Goal: Task Accomplishment & Management: Complete application form

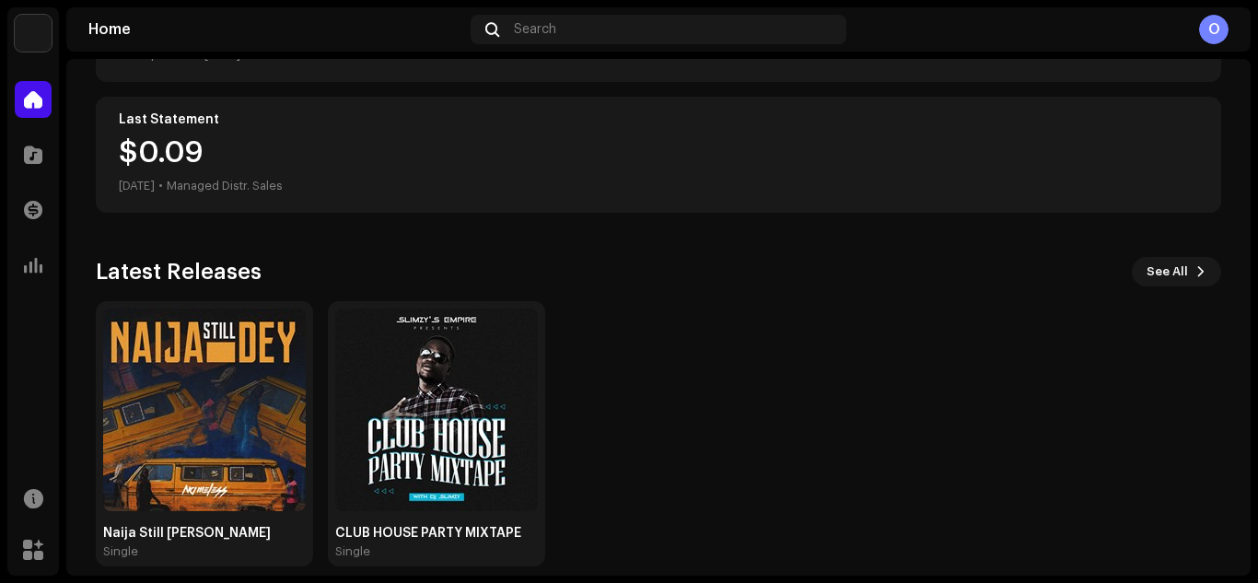
scroll to position [327, 0]
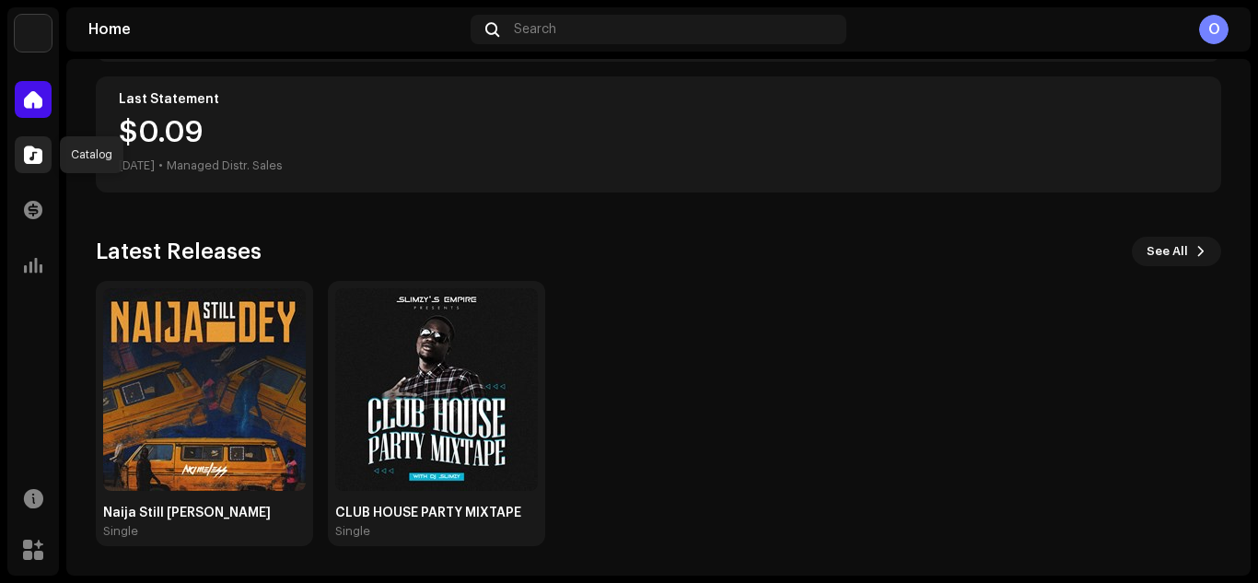
click at [33, 154] on span at bounding box center [33, 154] width 18 height 15
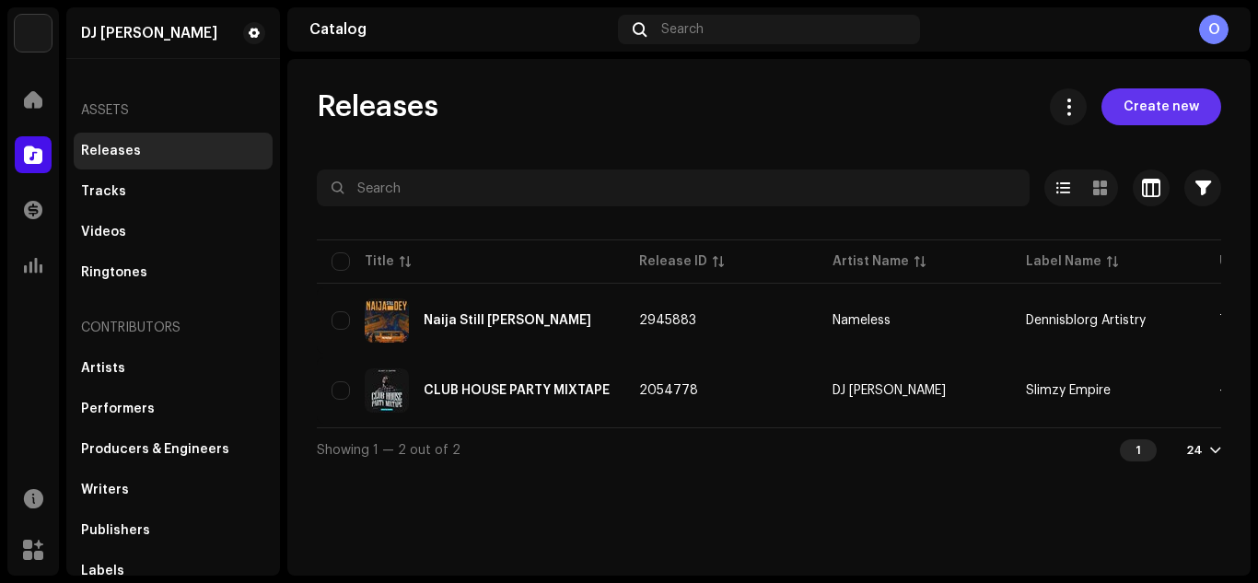
click at [1149, 116] on span "Create new" at bounding box center [1162, 106] width 76 height 37
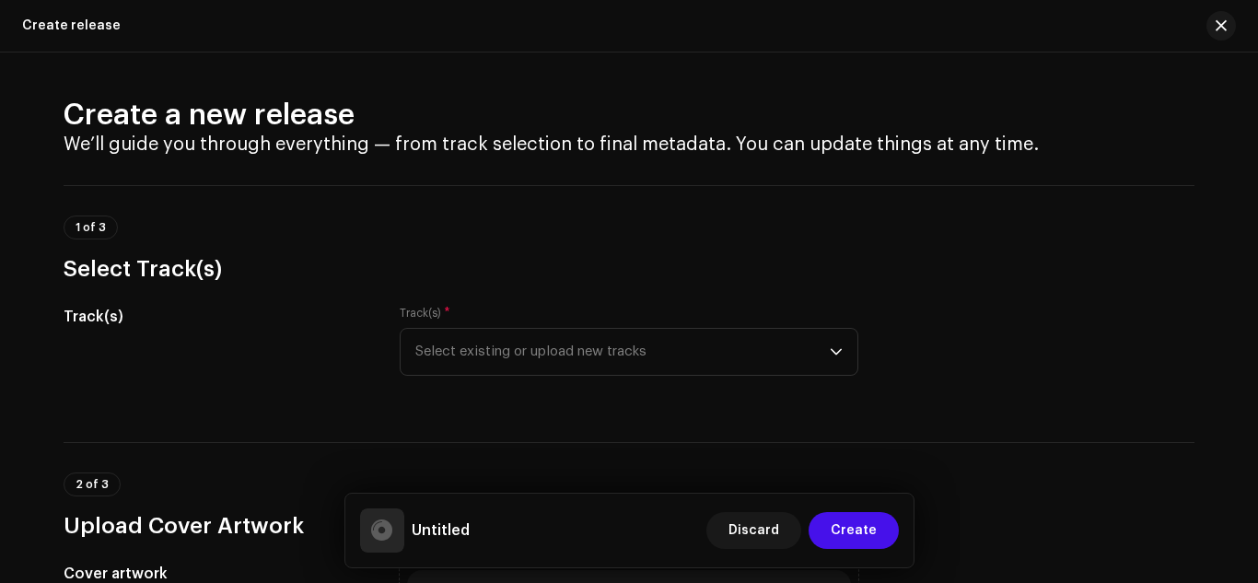
click at [70, 37] on div "Create release" at bounding box center [629, 26] width 1258 height 52
click at [746, 531] on span "Discard" at bounding box center [753, 530] width 51 height 37
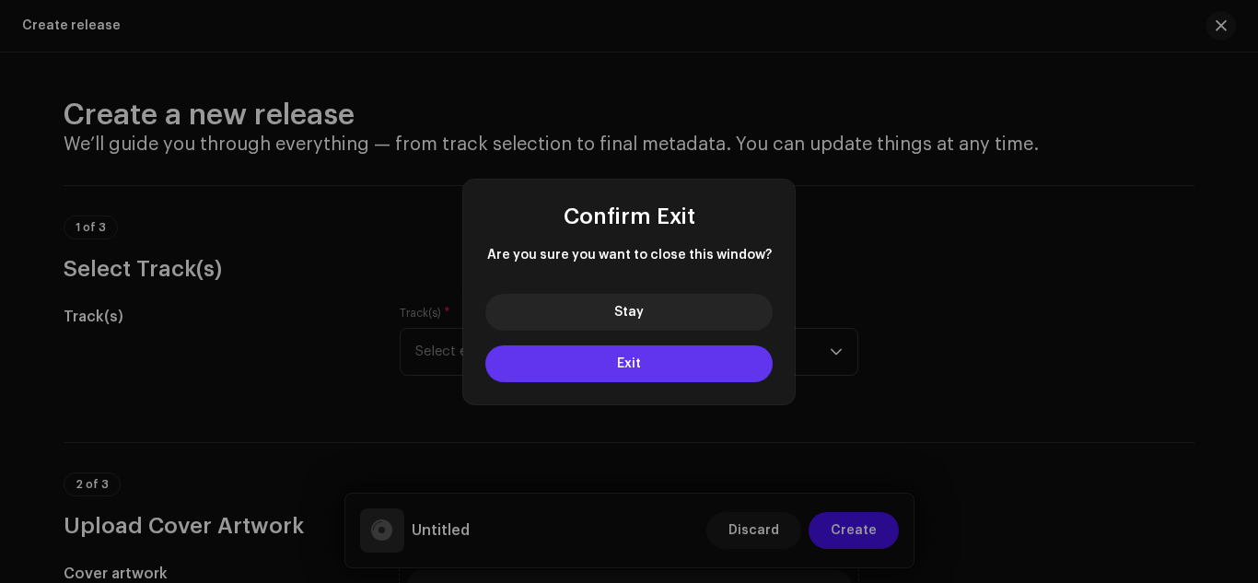
click at [640, 379] on button "Exit" at bounding box center [628, 363] width 287 height 37
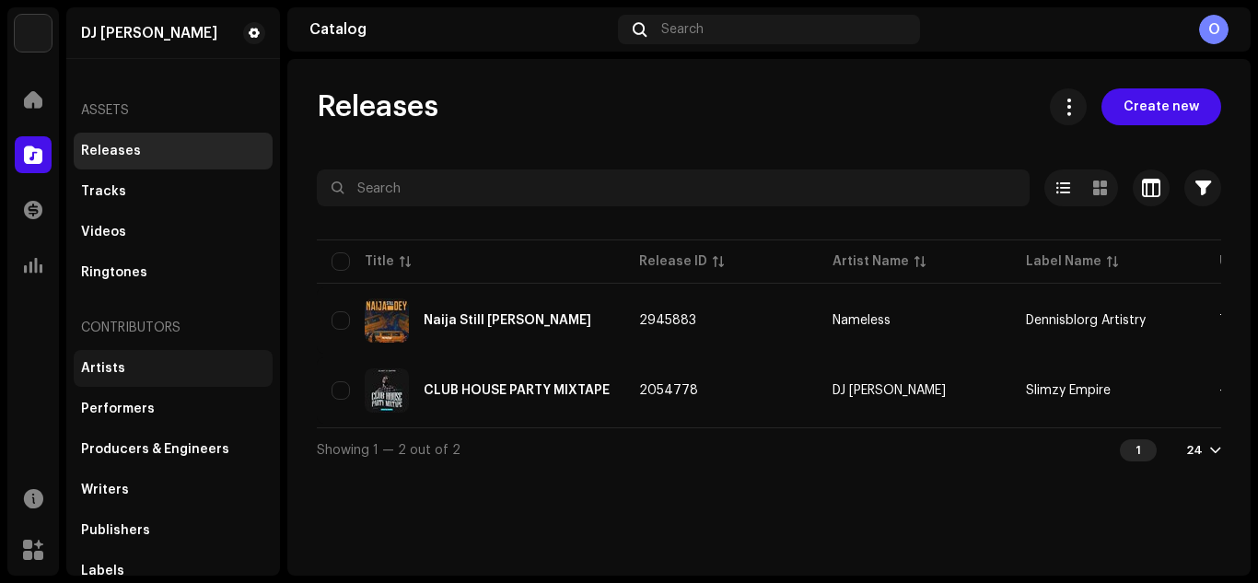
click at [98, 374] on div "Artists" at bounding box center [103, 368] width 44 height 15
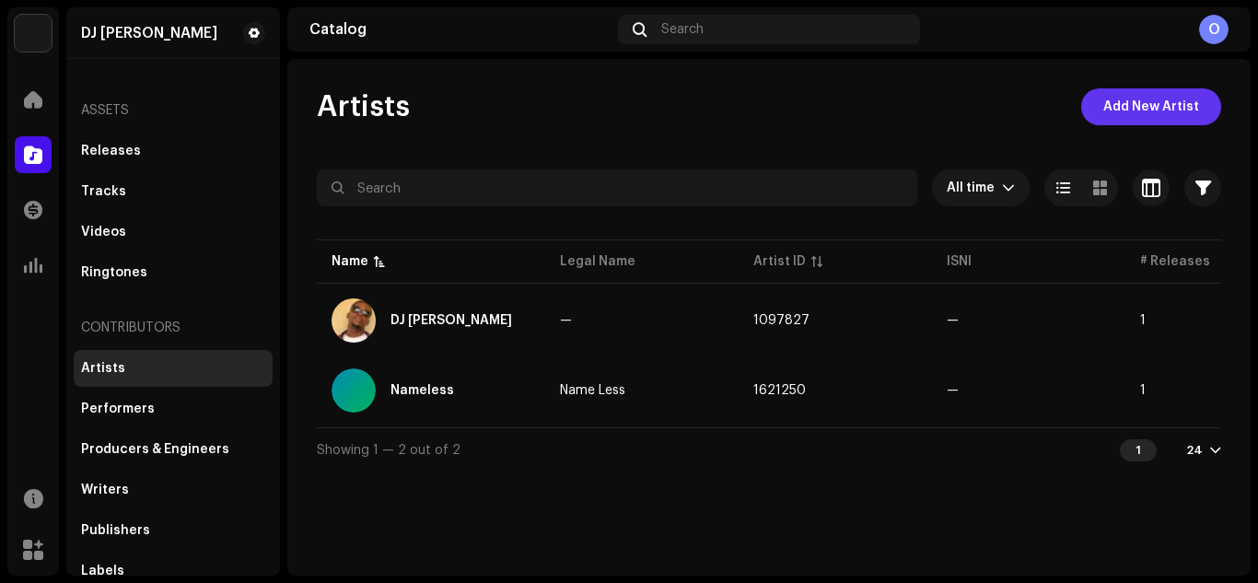
click at [1129, 112] on span "Add New Artist" at bounding box center [1151, 106] width 96 height 37
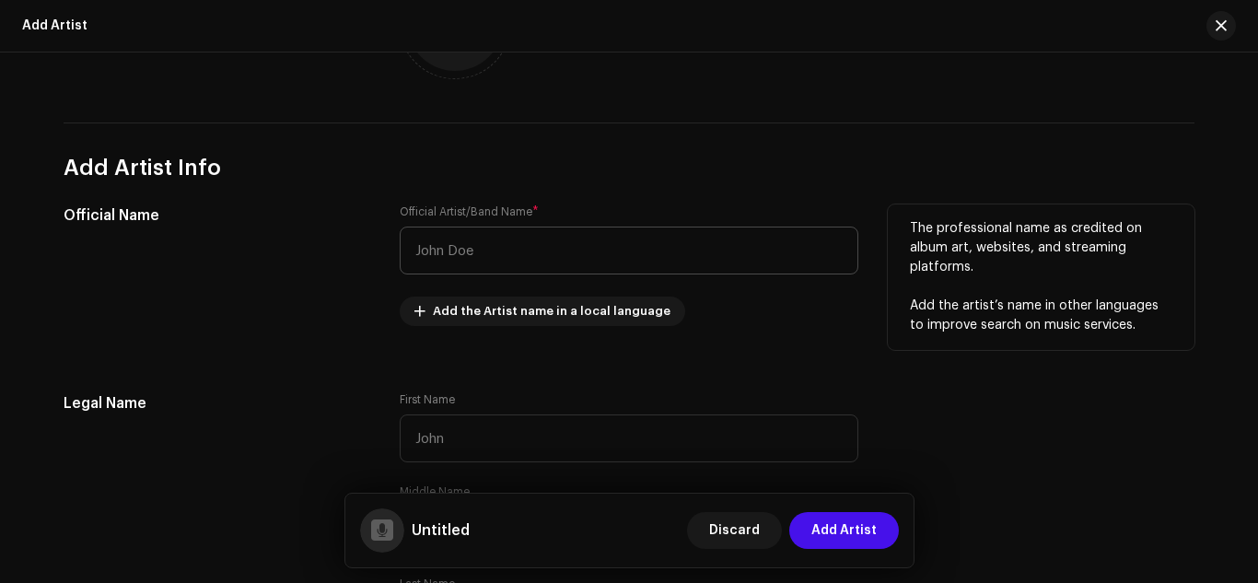
scroll to position [460, 0]
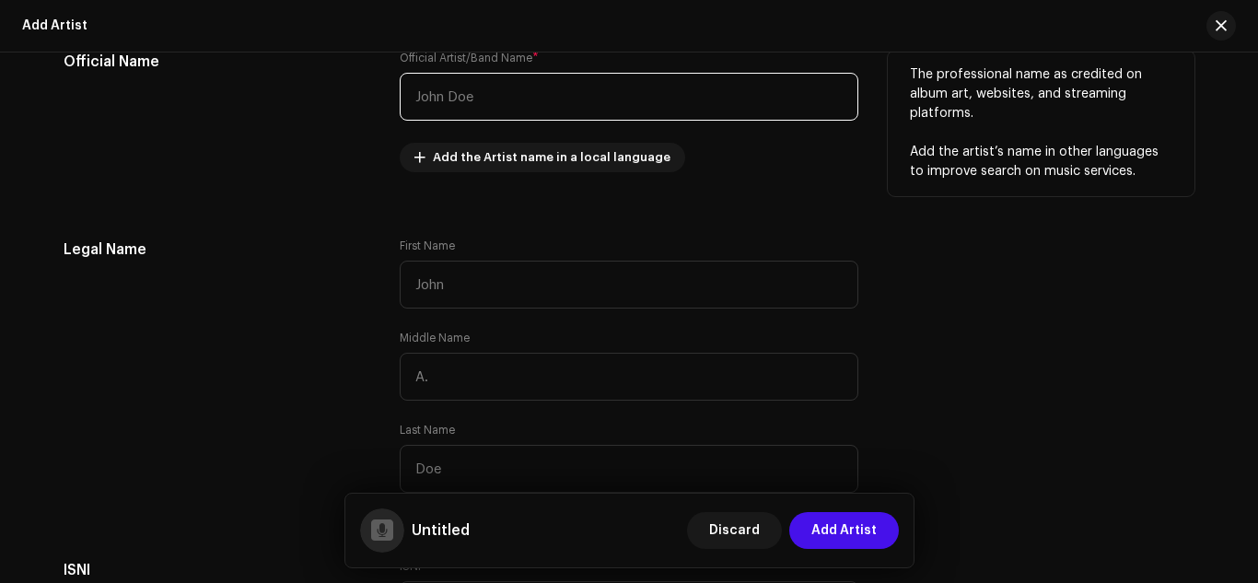
click at [491, 100] on input "text" at bounding box center [629, 97] width 459 height 48
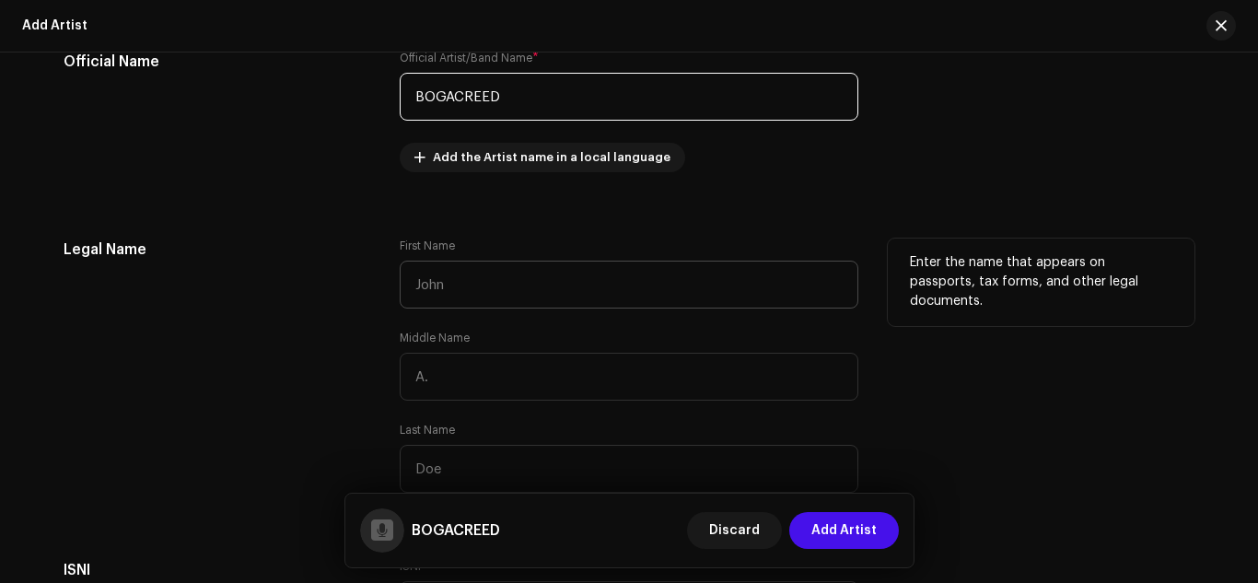
type input "BOGACREED"
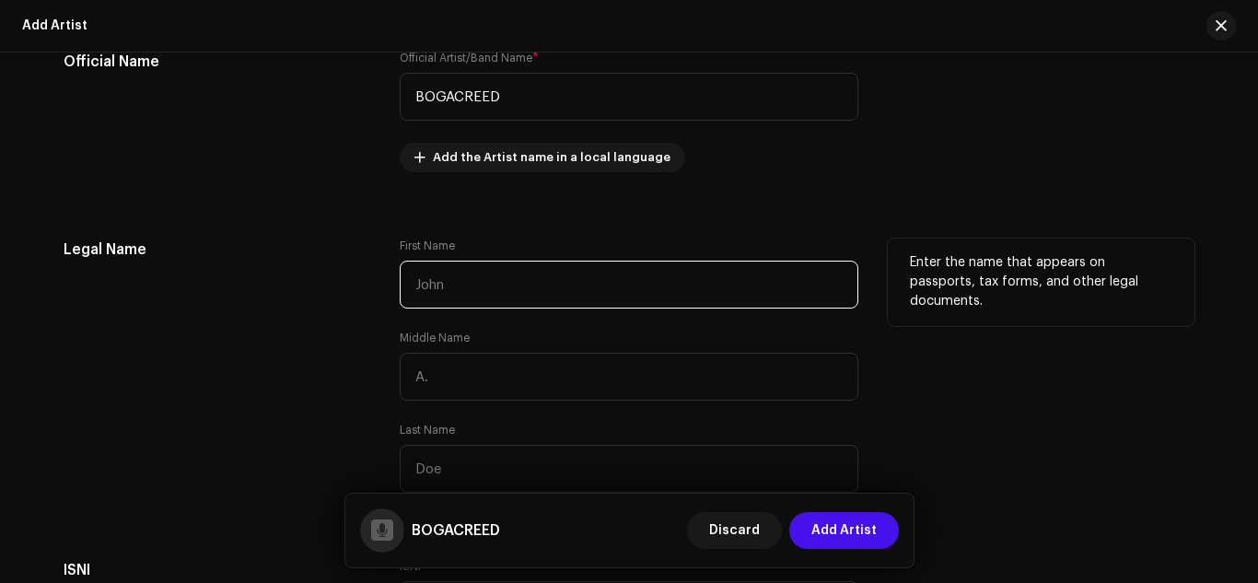
click at [506, 284] on input "text" at bounding box center [629, 285] width 459 height 48
paste input "[PERSON_NAME] [PERSON_NAME]"
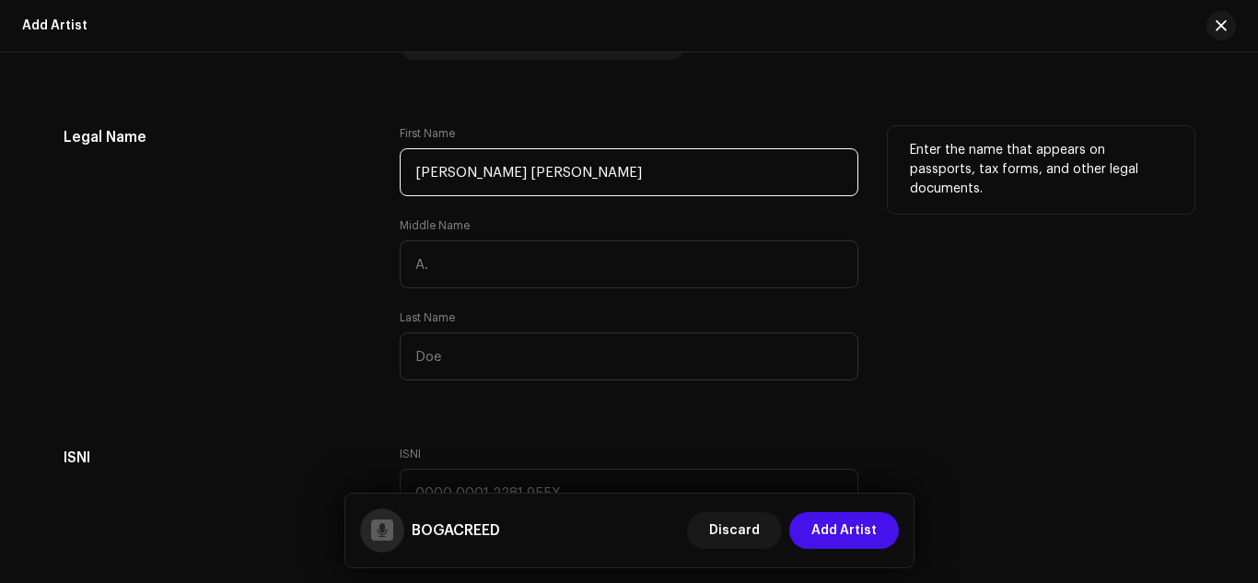
scroll to position [614, 0]
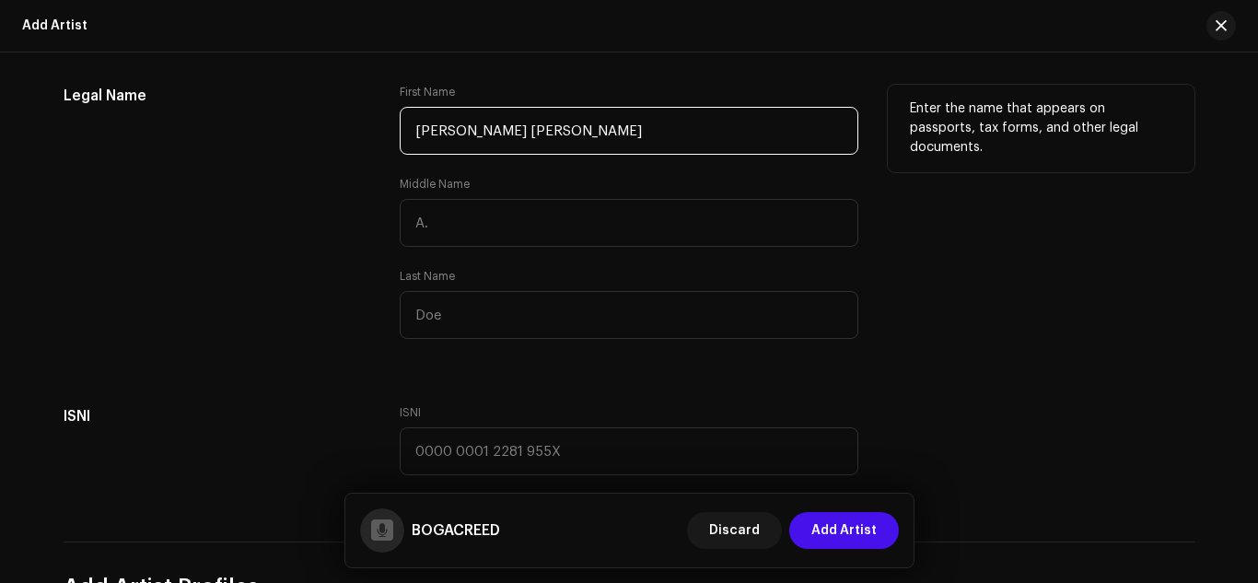
click at [537, 140] on input "[PERSON_NAME] [PERSON_NAME]" at bounding box center [629, 131] width 459 height 48
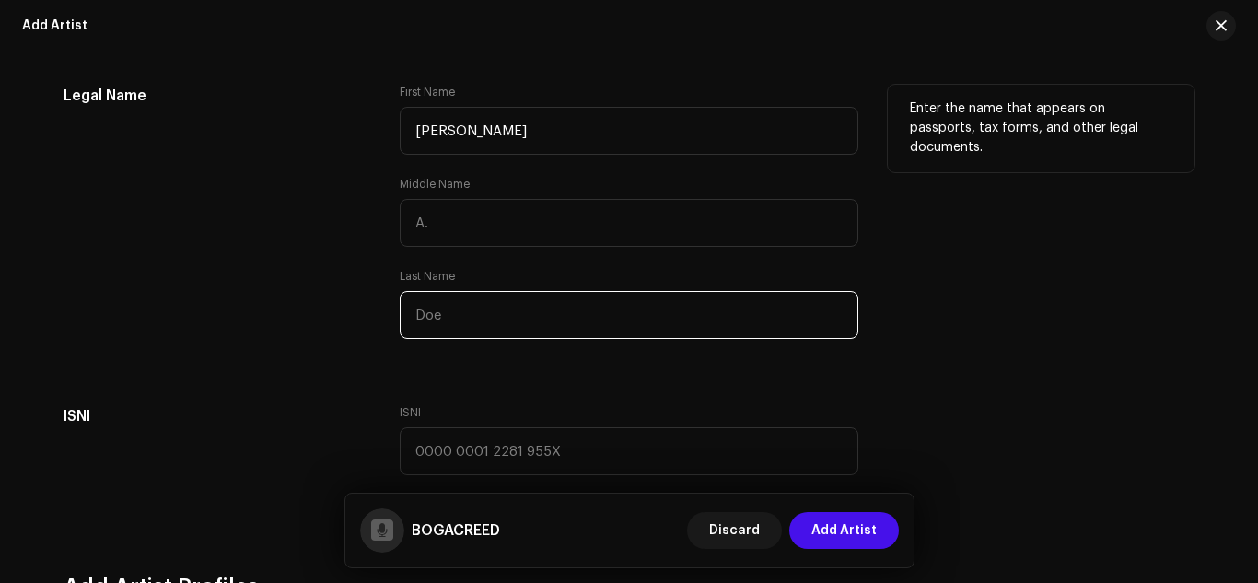
type input "[PERSON_NAME]"
click at [514, 321] on input "text" at bounding box center [629, 315] width 459 height 48
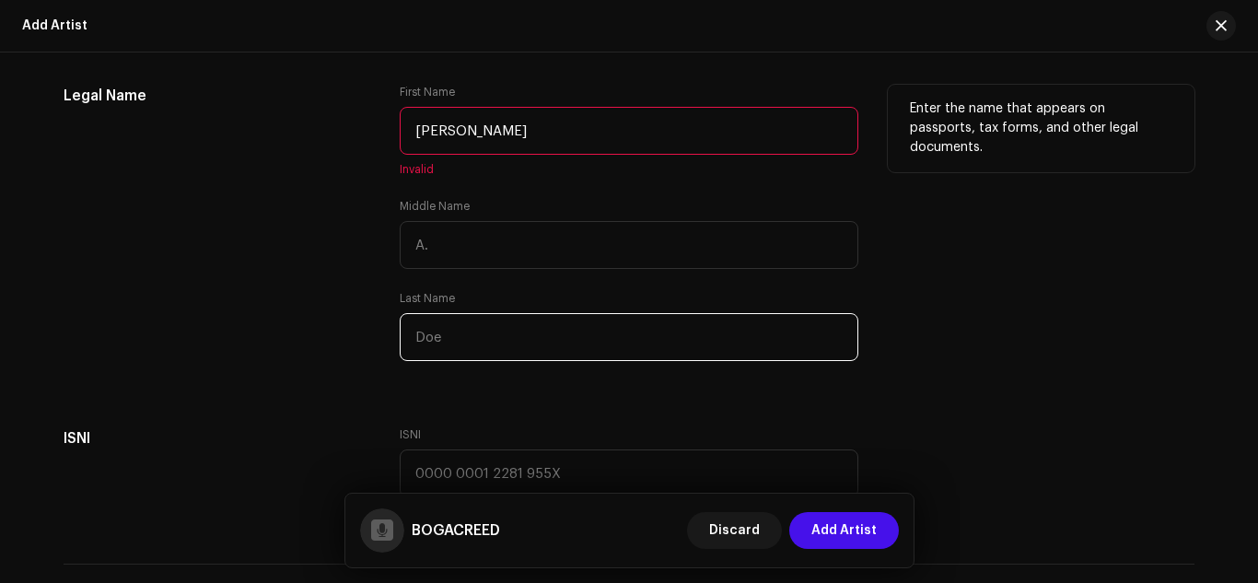
paste input "[PERSON_NAME]"
type input "[PERSON_NAME]"
click at [489, 142] on input "[PERSON_NAME]" at bounding box center [629, 131] width 459 height 48
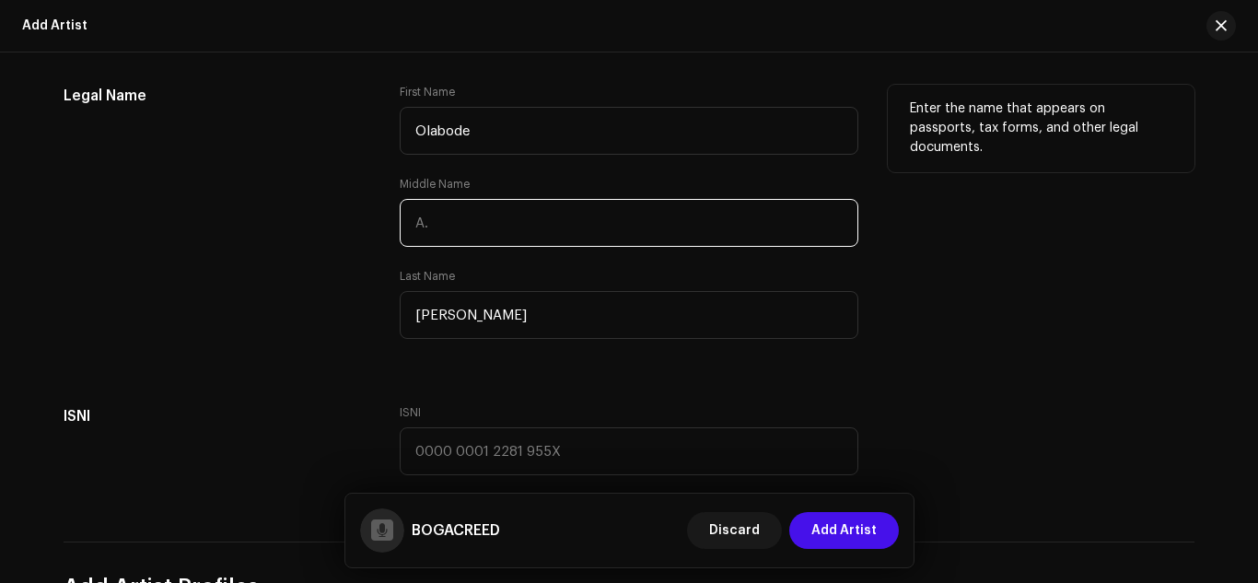
type input "Olabode"
click at [483, 241] on input "text" at bounding box center [629, 223] width 459 height 48
paste input "[PERSON_NAME]"
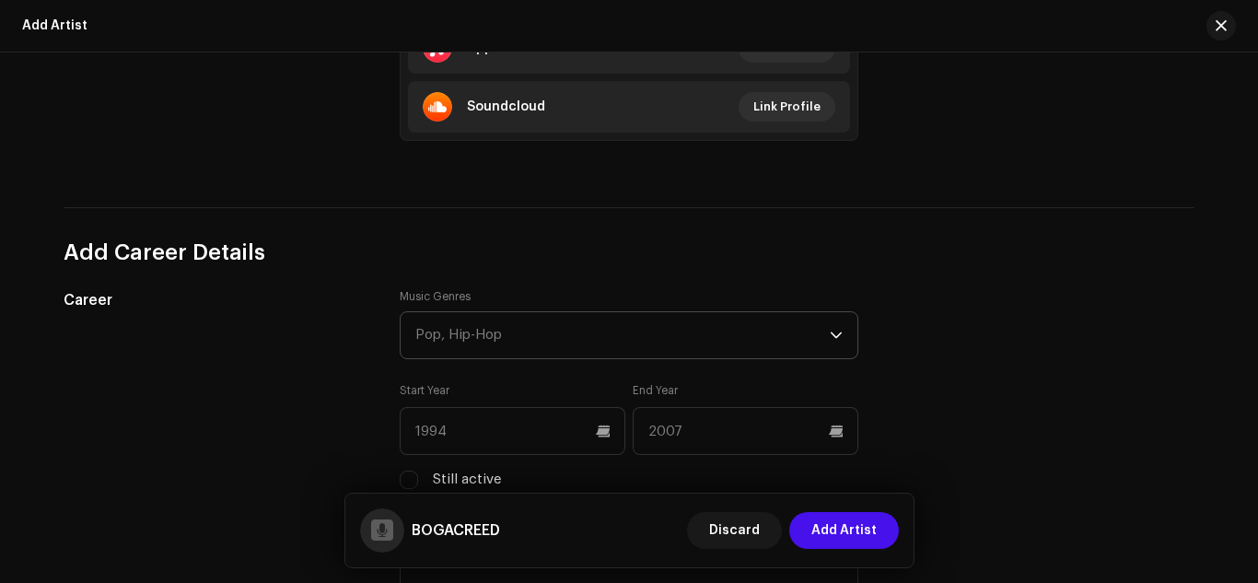
scroll to position [1535, 0]
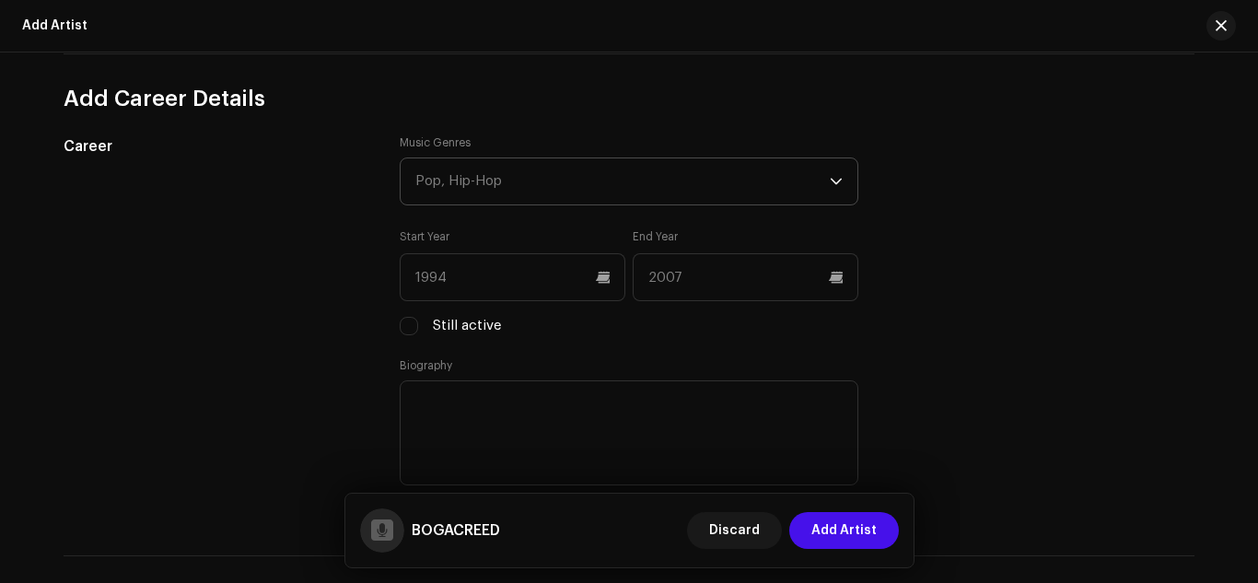
type input "[PERSON_NAME]"
click at [561, 192] on div "Pop, Hip-Hop" at bounding box center [622, 181] width 414 height 46
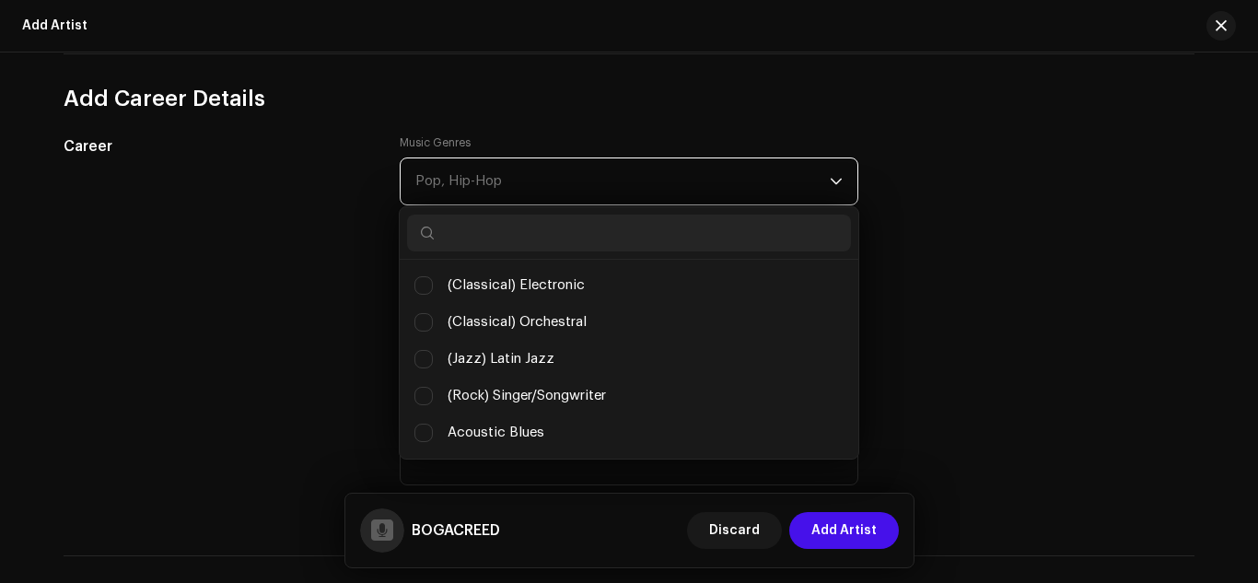
scroll to position [10, 82]
click at [531, 246] on input "text" at bounding box center [629, 233] width 444 height 37
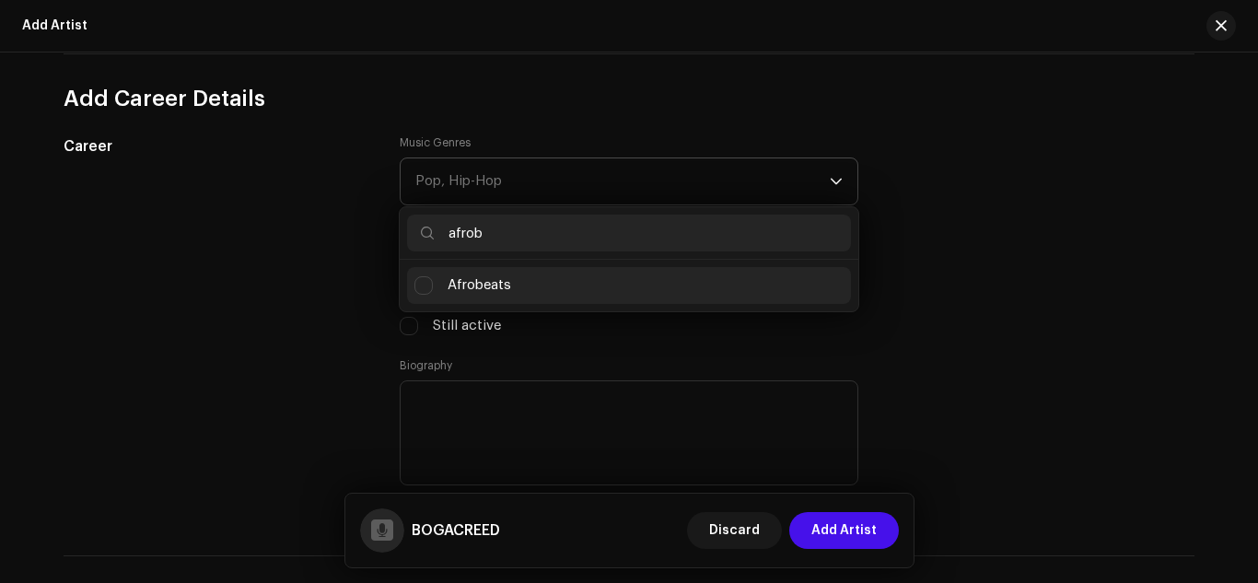
type input "afrob"
click at [502, 290] on span "Afrobeats" at bounding box center [480, 285] width 64 height 20
checkbox input "true"
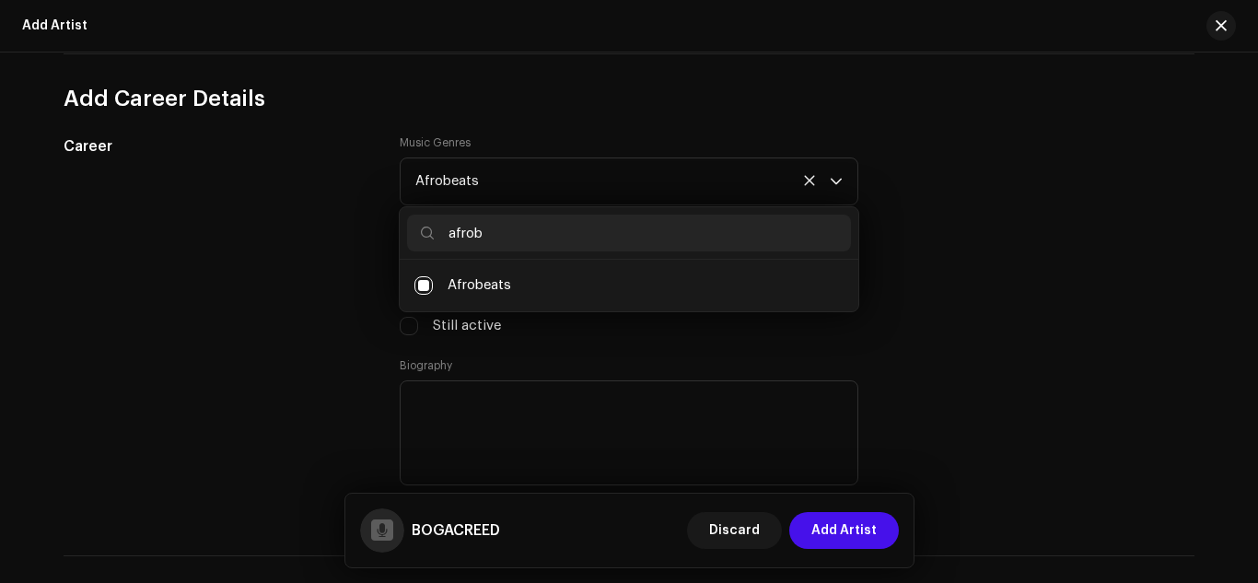
click at [955, 210] on div "Career Music Genres Afrobeats afrob Afrobeats Start Year End Year Still active …" at bounding box center [629, 323] width 1131 height 376
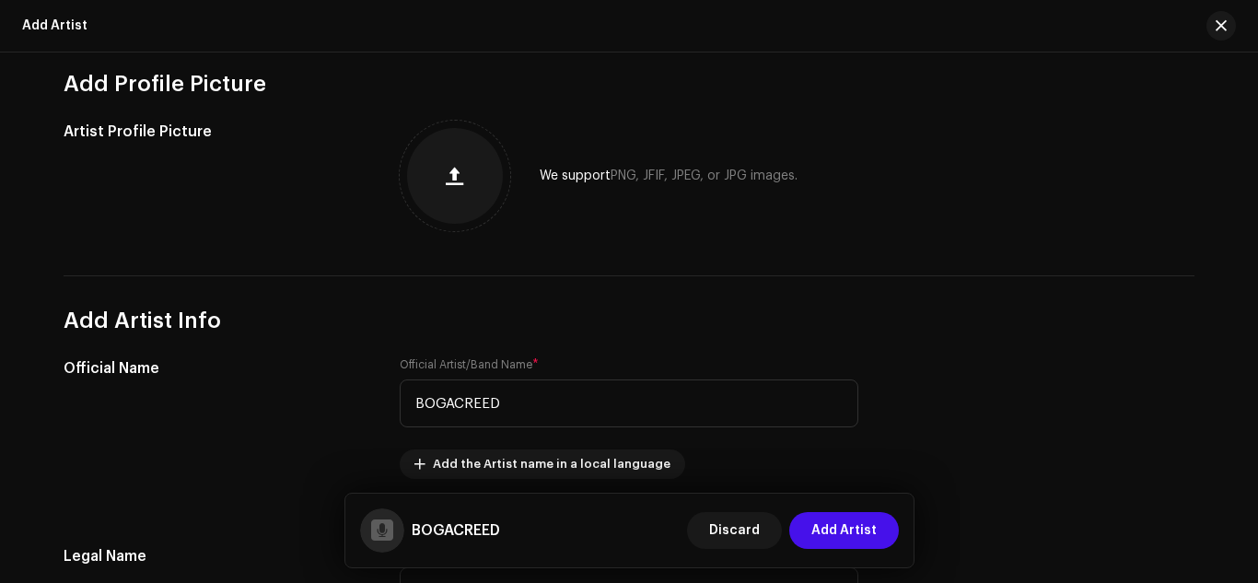
scroll to position [307, 0]
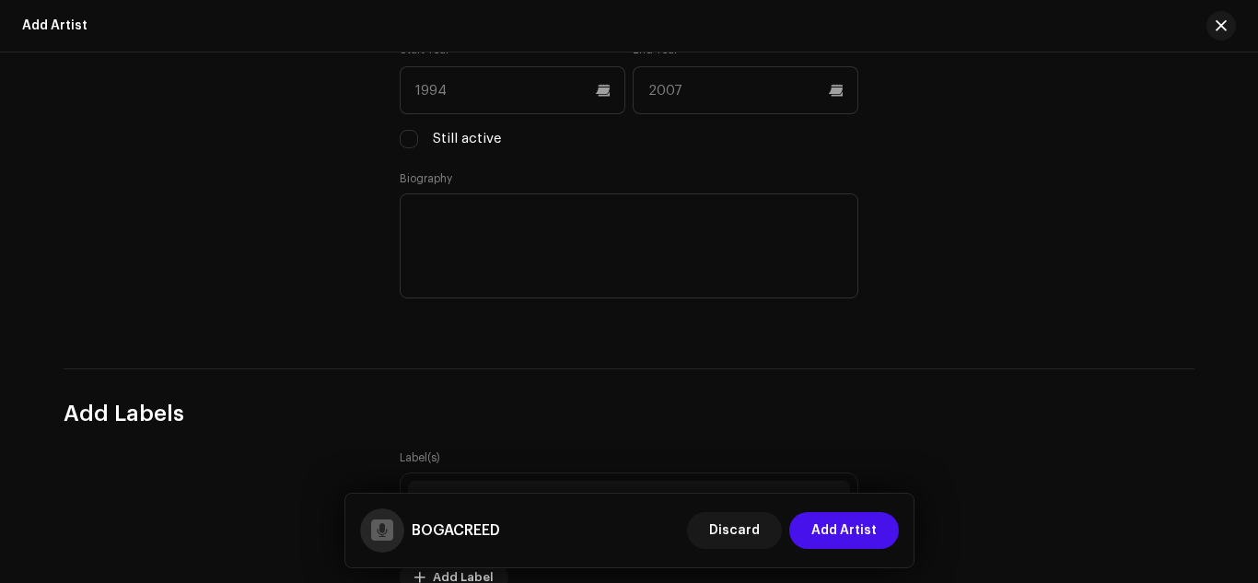
scroll to position [1688, 0]
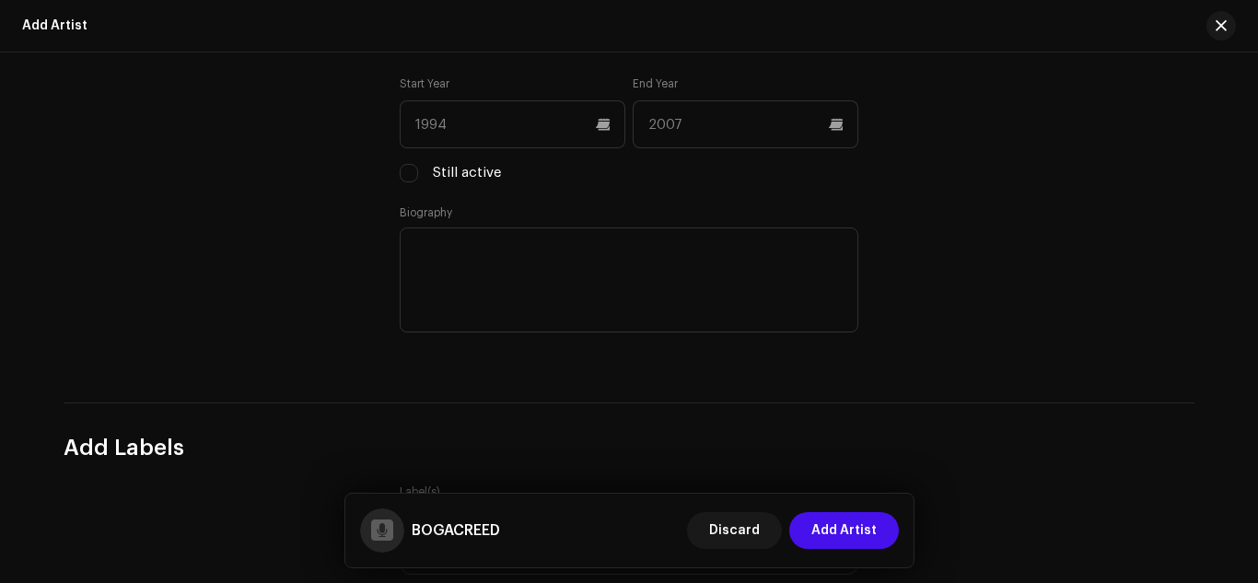
click at [408, 185] on div "Music Genres Afrobeats Start Year End Year Still active Biography" at bounding box center [629, 171] width 459 height 376
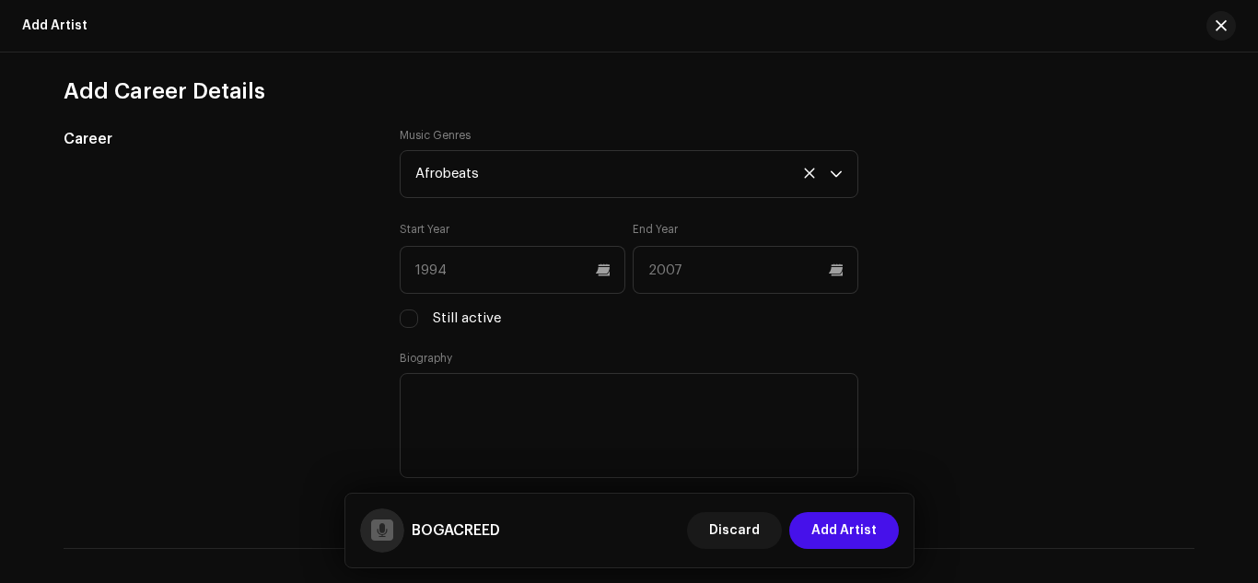
scroll to position [1535, 0]
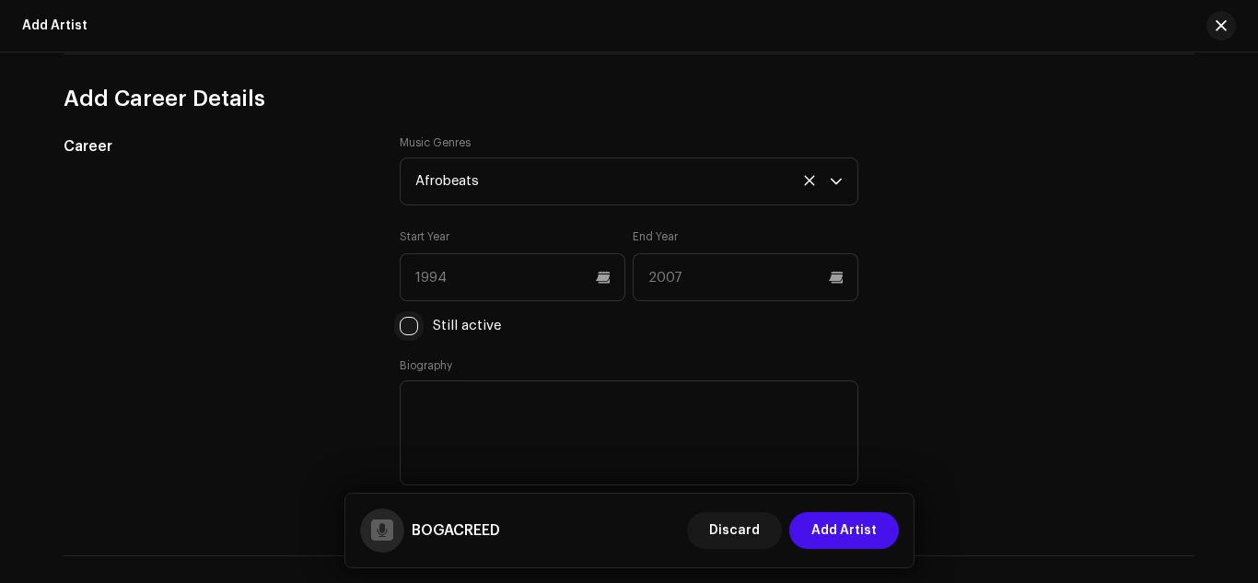
click at [406, 333] on input "Still active" at bounding box center [409, 326] width 18 height 18
checkbox input "true"
click at [503, 299] on input "text" at bounding box center [513, 277] width 226 height 48
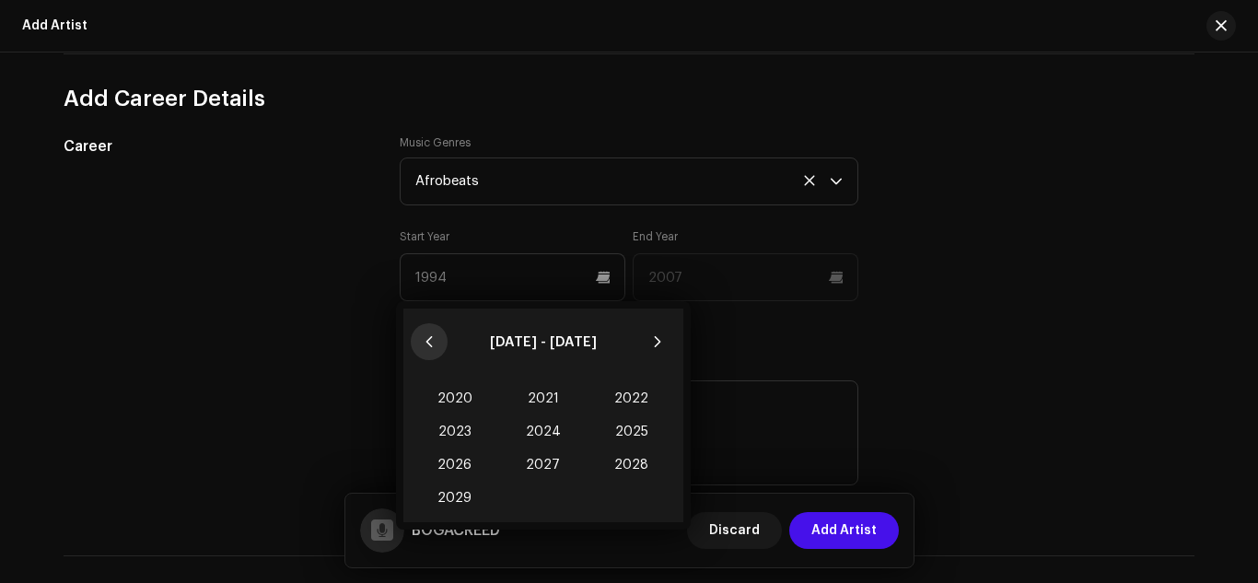
click at [433, 346] on icon "Previous Decade" at bounding box center [429, 341] width 13 height 13
click at [662, 342] on icon "Next Decade" at bounding box center [657, 341] width 13 height 13
click at [472, 400] on span "2020" at bounding box center [455, 398] width 88 height 33
type input "2020"
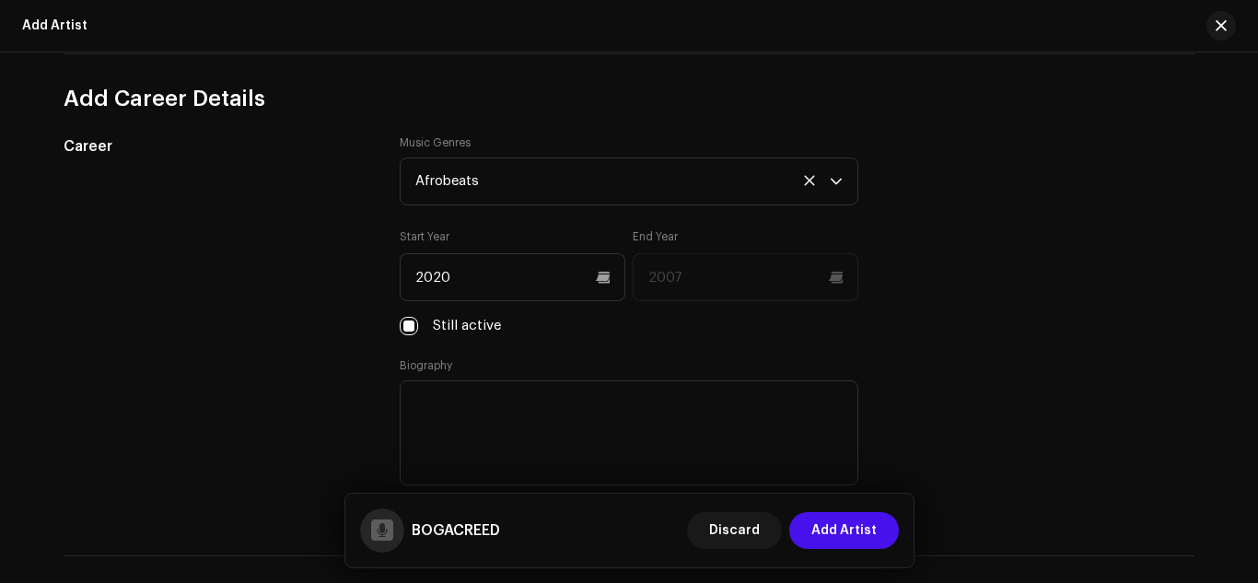
click at [817, 344] on div "Music Genres Afrobeats Start Year [DATE] End Year Still active Biography" at bounding box center [629, 323] width 459 height 376
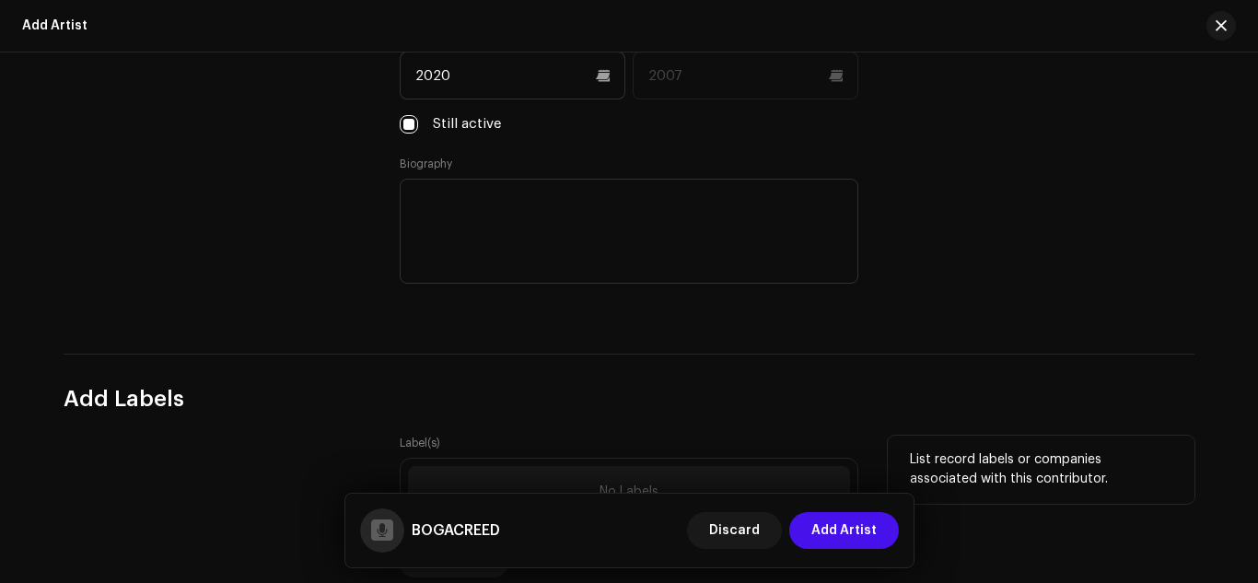
scroll to position [1842, 0]
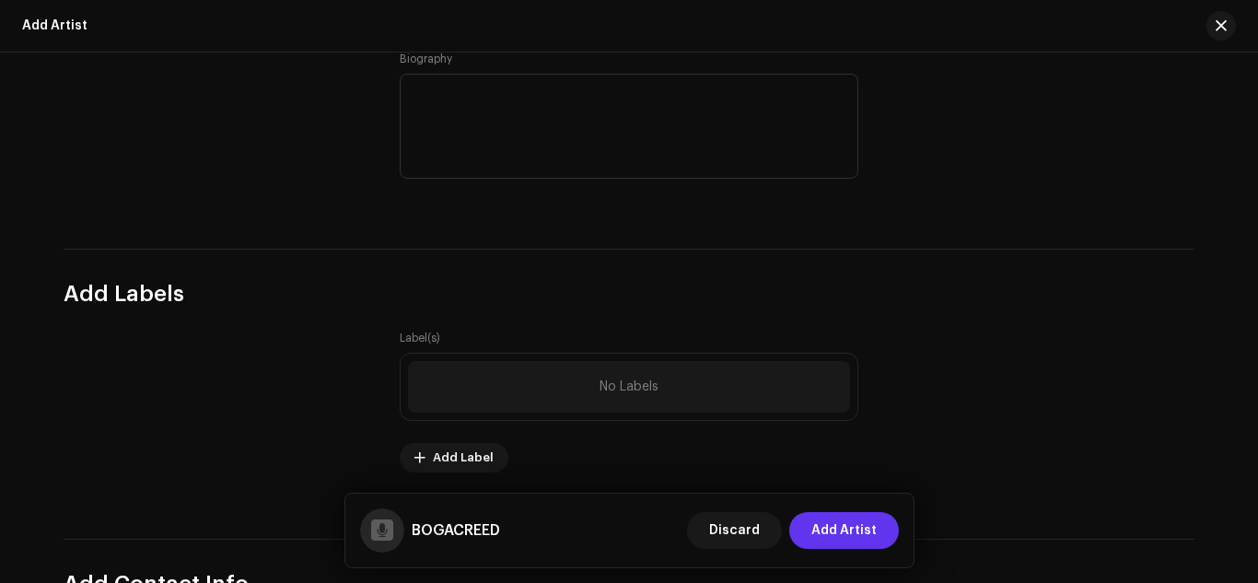
click at [829, 530] on span "Add Artist" at bounding box center [843, 530] width 65 height 37
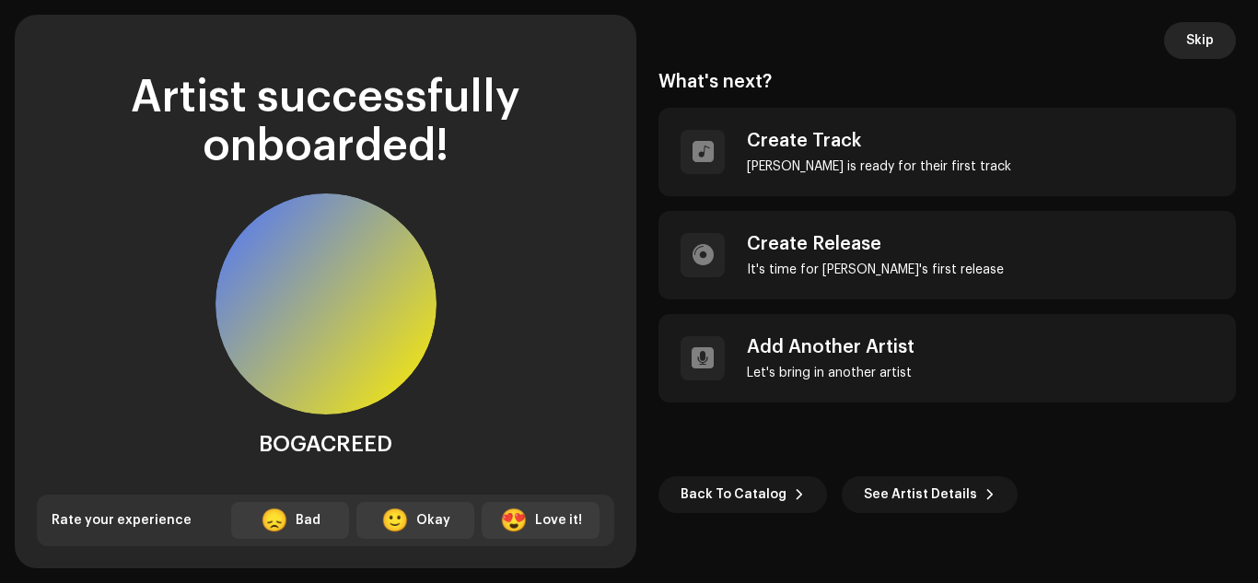
click at [1206, 47] on span "Skip" at bounding box center [1200, 40] width 28 height 37
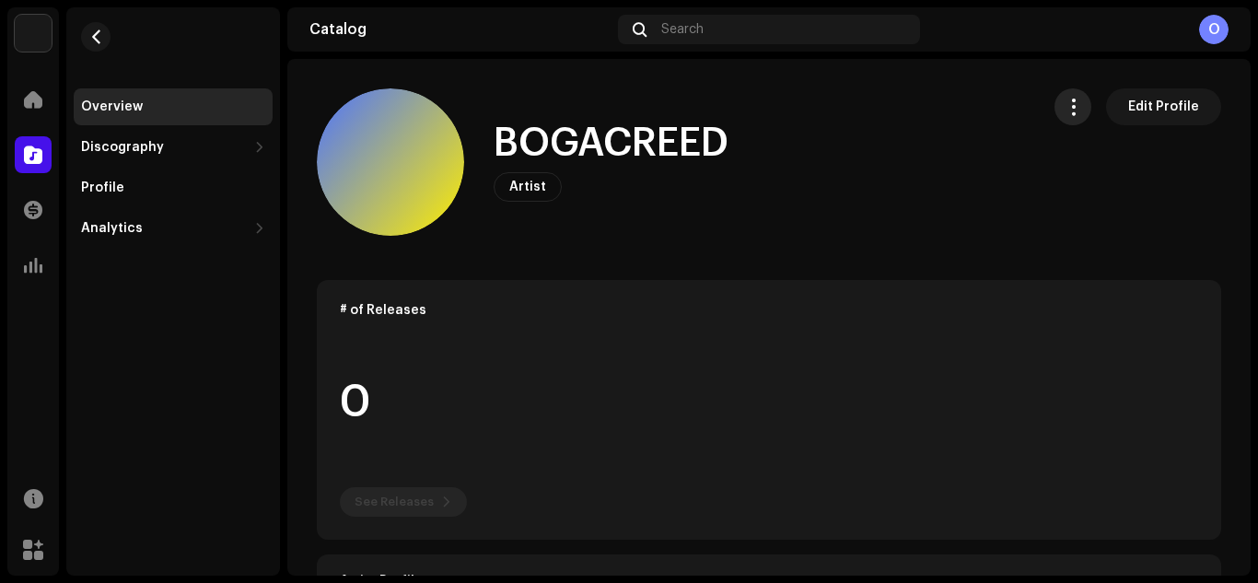
click at [1067, 112] on span "button" at bounding box center [1073, 106] width 17 height 15
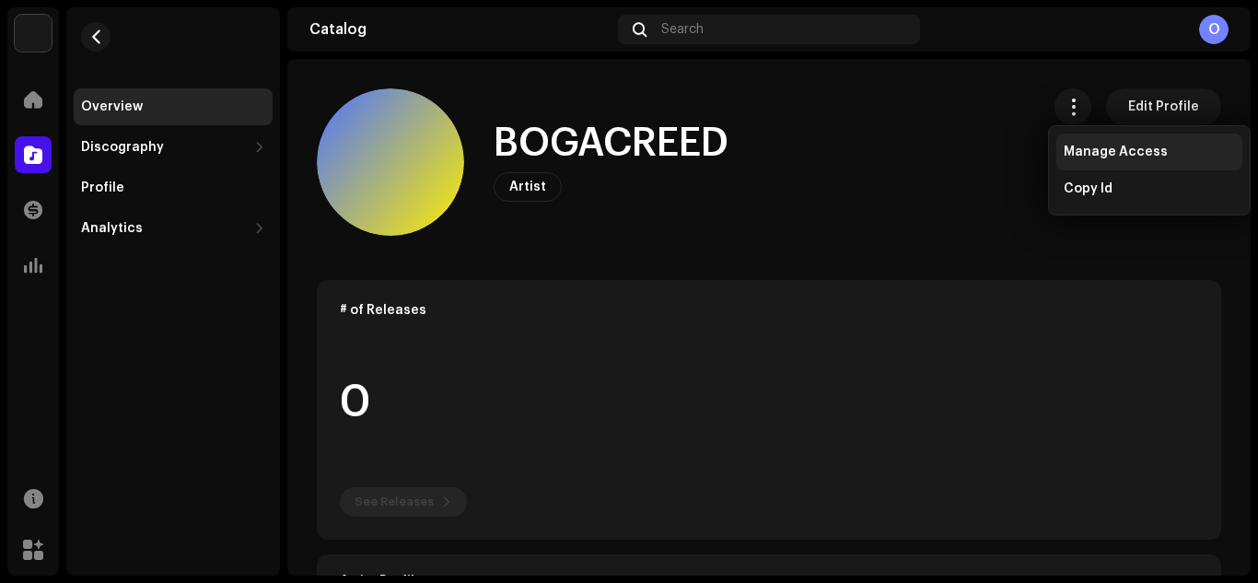
click at [1094, 159] on div "Manage Access" at bounding box center [1149, 152] width 186 height 37
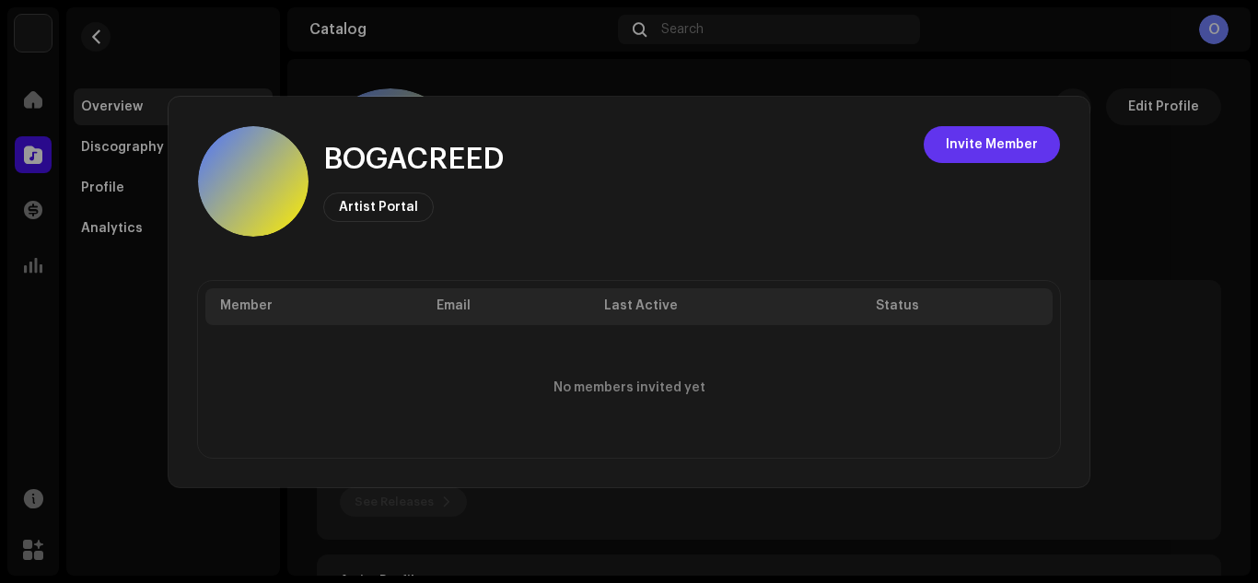
click at [986, 150] on span "Invite Member" at bounding box center [992, 144] width 92 height 37
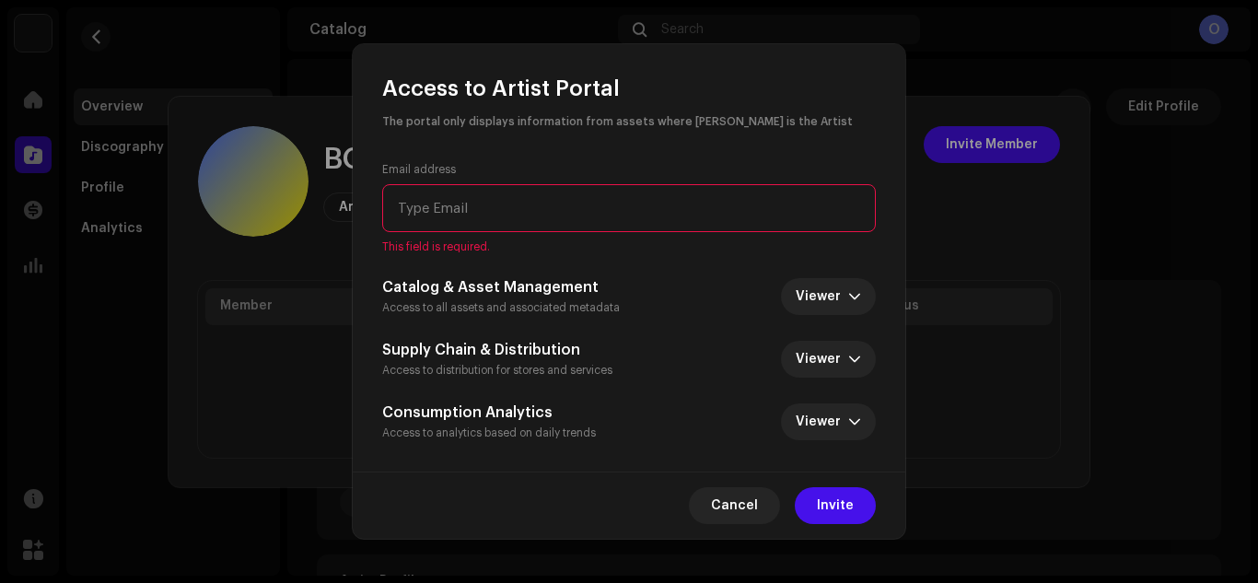
paste input "[EMAIL_ADDRESS][DOMAIN_NAME]"
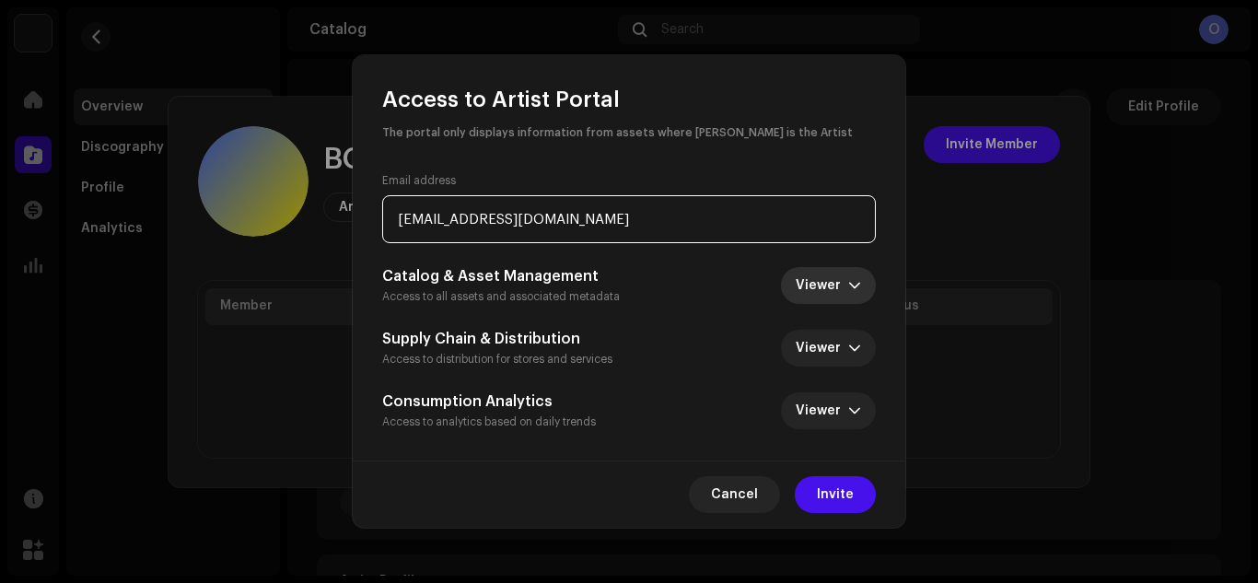
type input "[EMAIL_ADDRESS][DOMAIN_NAME]"
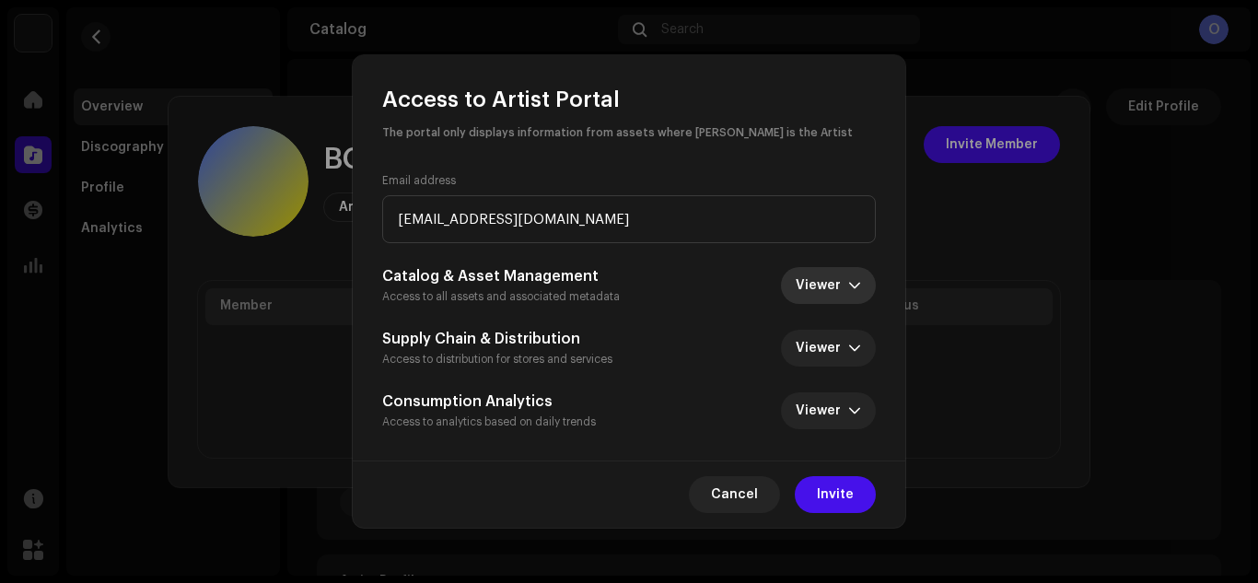
click at [846, 294] on span "Viewer" at bounding box center [822, 285] width 52 height 37
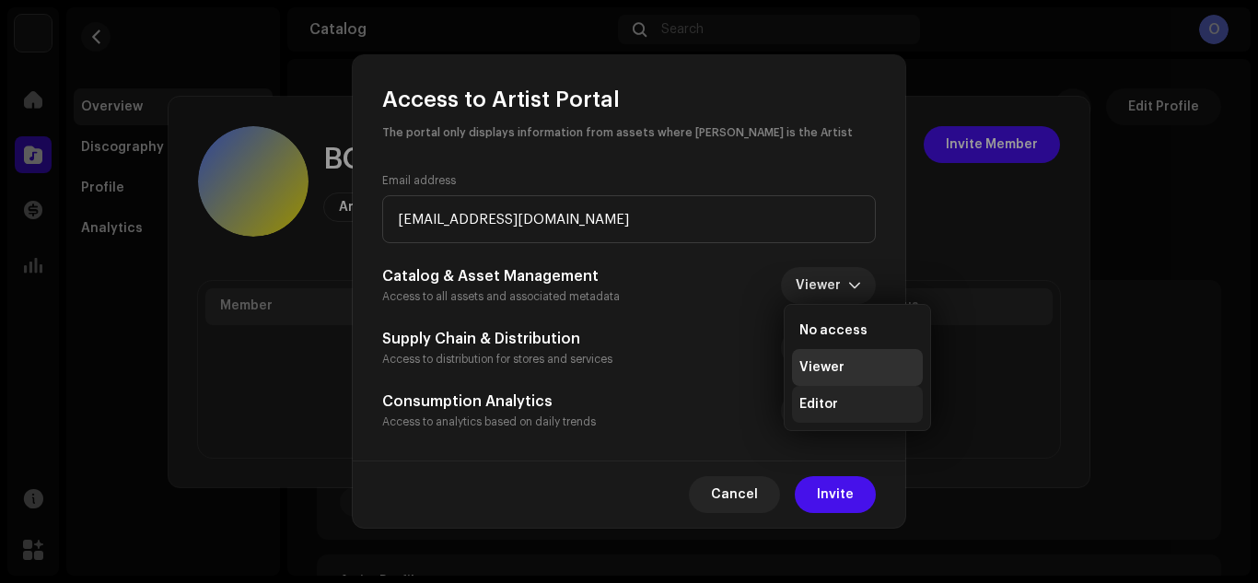
click at [822, 405] on span "Editor" at bounding box center [818, 404] width 39 height 18
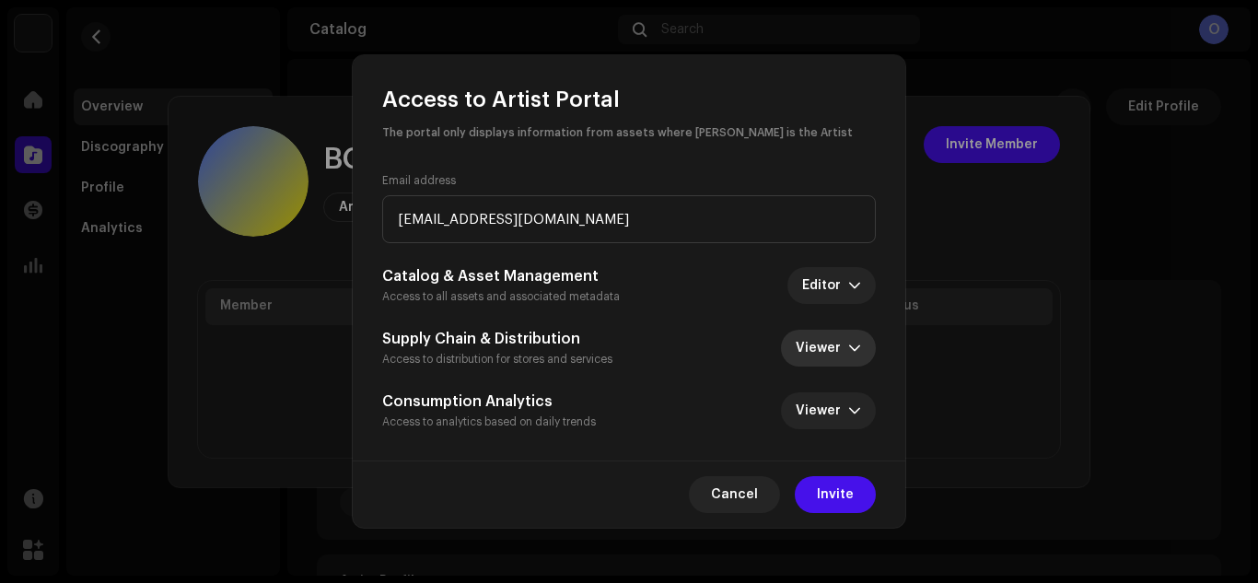
click at [838, 357] on span "Viewer" at bounding box center [822, 348] width 52 height 37
click at [721, 350] on div "Supply Chain & Distribution Access to distribution for stores and services View…" at bounding box center [629, 348] width 494 height 41
click at [849, 416] on icon "dropdown trigger" at bounding box center [854, 410] width 13 height 13
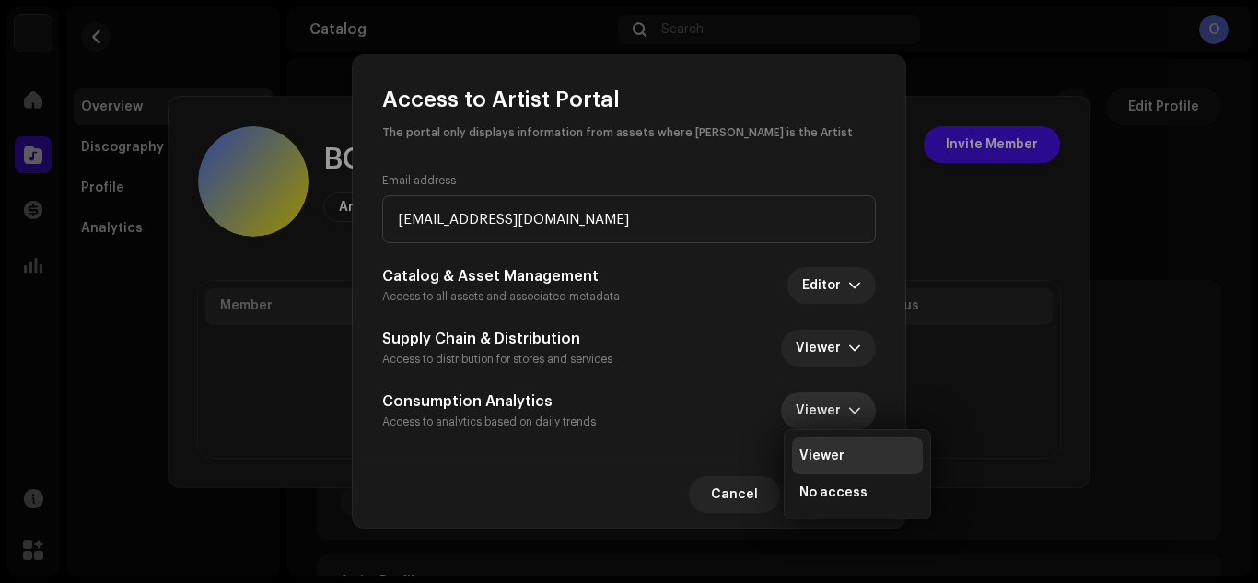
click at [593, 437] on div "Email address [EMAIL_ADDRESS][DOMAIN_NAME] Catalog & Asset Management Access to…" at bounding box center [629, 302] width 553 height 317
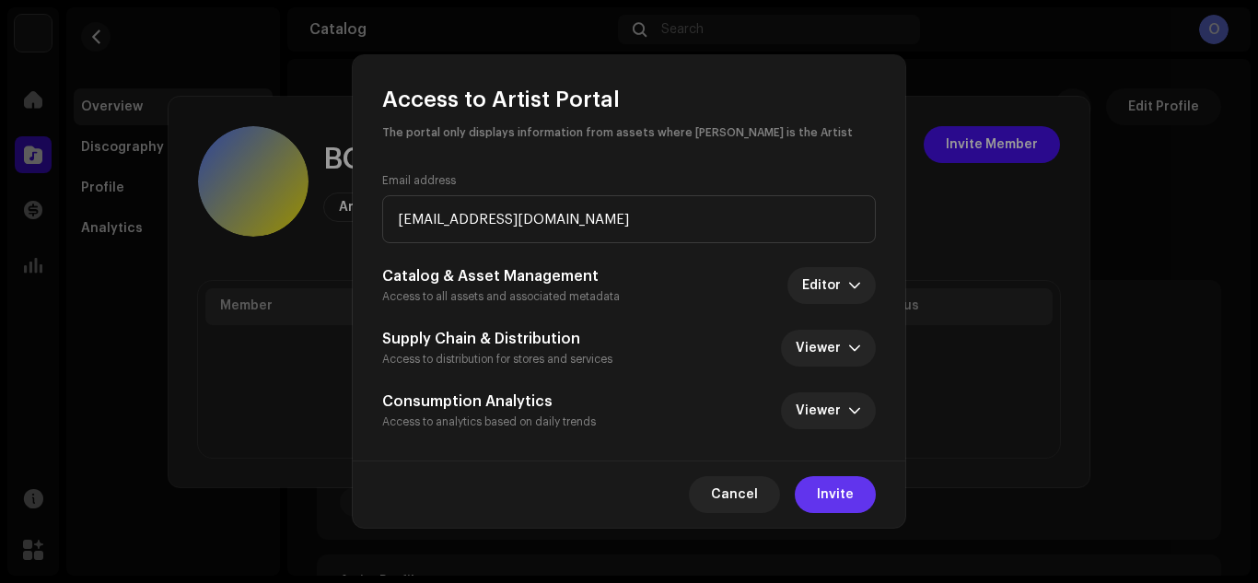
click at [828, 499] on span "Invite" at bounding box center [835, 494] width 37 height 37
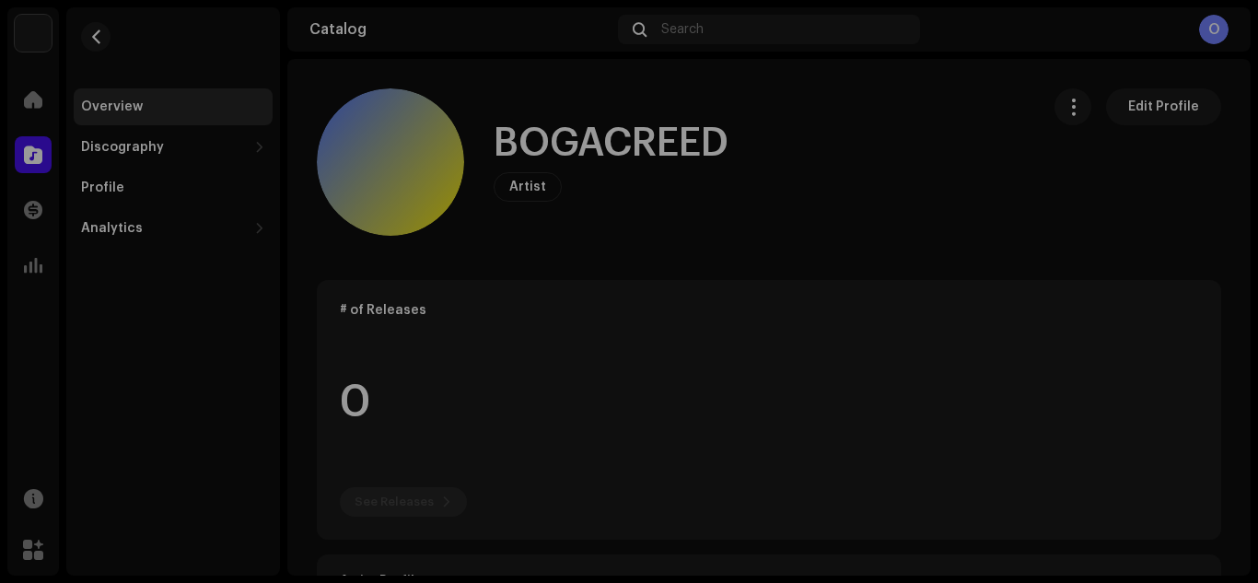
click at [992, 105] on div "[PERSON_NAME] Artist Portal Invite Member Member Email Last Active Status S [EM…" at bounding box center [629, 291] width 1258 height 583
